Goal: Find specific page/section: Find specific page/section

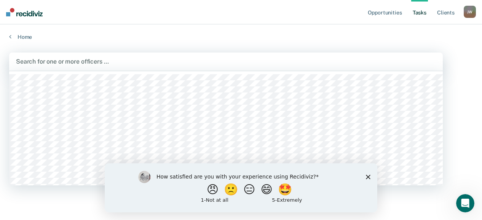
click at [65, 63] on div at bounding box center [226, 61] width 420 height 9
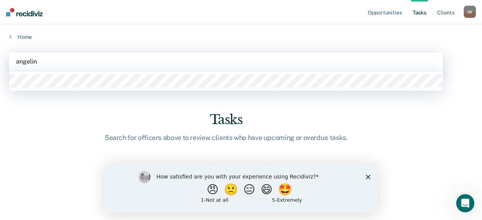
type input "[PERSON_NAME]"
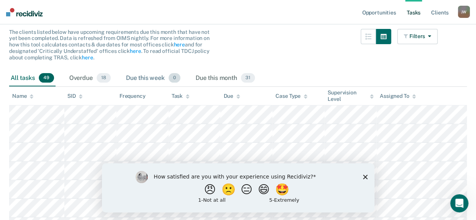
scroll to position [76, 0]
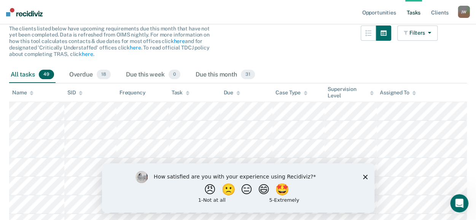
click at [30, 93] on icon at bounding box center [32, 93] width 4 height 5
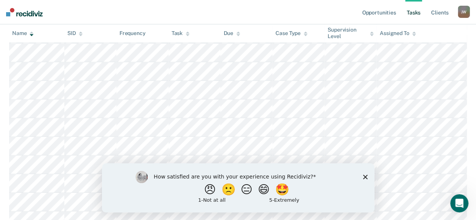
scroll to position [430, 0]
click at [363, 176] on icon "Close survey" at bounding box center [364, 176] width 5 height 5
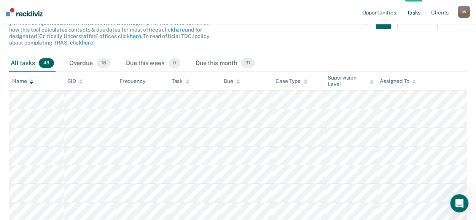
scroll to position [0, 0]
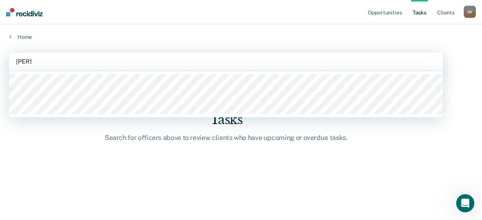
type input "[PERSON_NAME]"
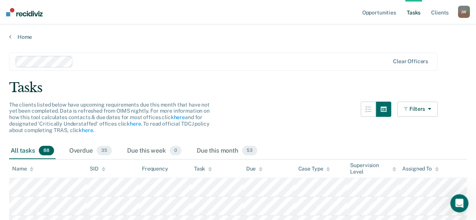
click at [33, 168] on icon at bounding box center [32, 169] width 4 height 5
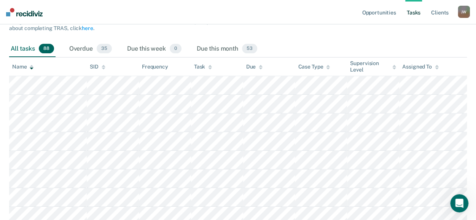
scroll to position [114, 0]
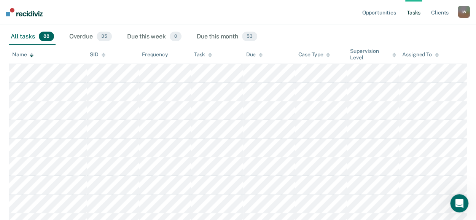
click at [30, 54] on icon at bounding box center [32, 53] width 4 height 2
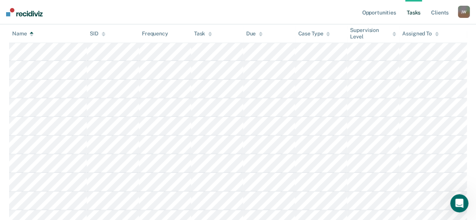
scroll to position [1369, 0]
